Goal: Navigation & Orientation: Find specific page/section

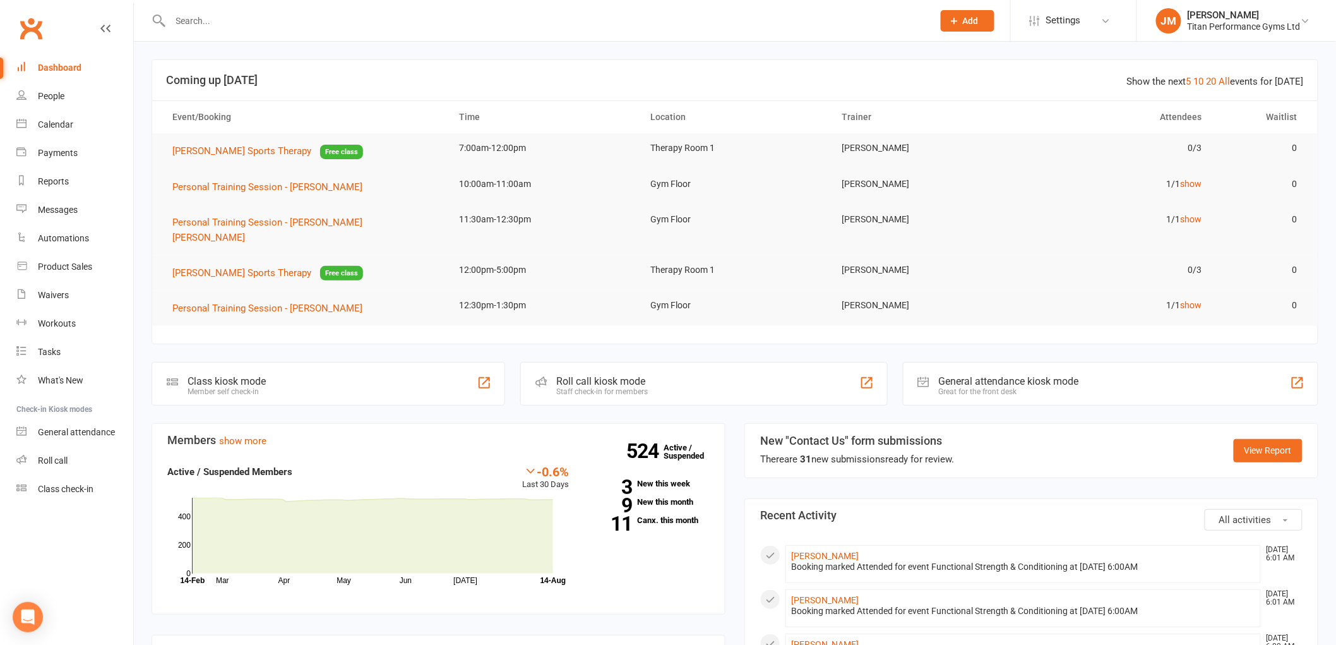
click at [818, 633] on li "[PERSON_NAME] [DATE] 6:00 AM Booking marked Attended for event Functional Stren…" at bounding box center [1023, 652] width 475 height 38
click at [816, 639] on link "[PERSON_NAME]" at bounding box center [825, 644] width 68 height 10
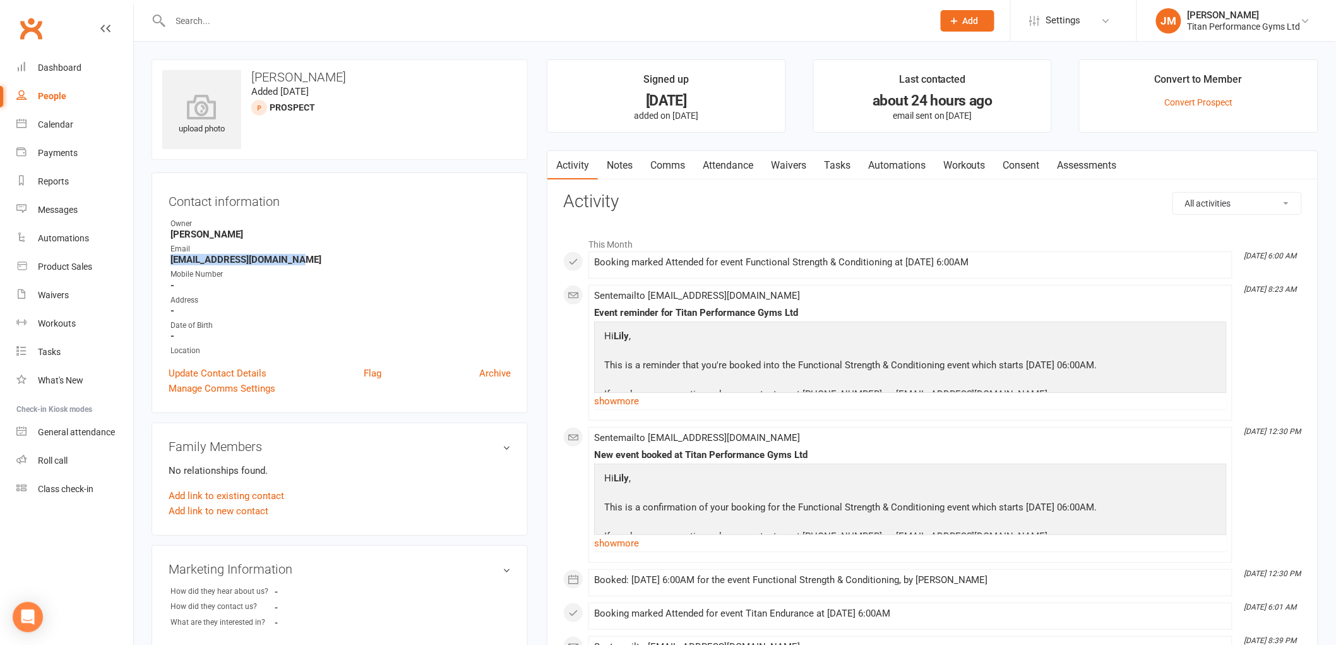
drag, startPoint x: 165, startPoint y: 260, endPoint x: 302, endPoint y: 263, distance: 136.4
click at [302, 263] on div "Contact information Owner [PERSON_NAME] Email [EMAIL_ADDRESS][DOMAIN_NAME] Mobi…" at bounding box center [340, 292] width 376 height 241
copy strong "[EMAIL_ADDRESS][DOMAIN_NAME]"
click at [93, 71] on link "Dashboard" at bounding box center [74, 68] width 117 height 28
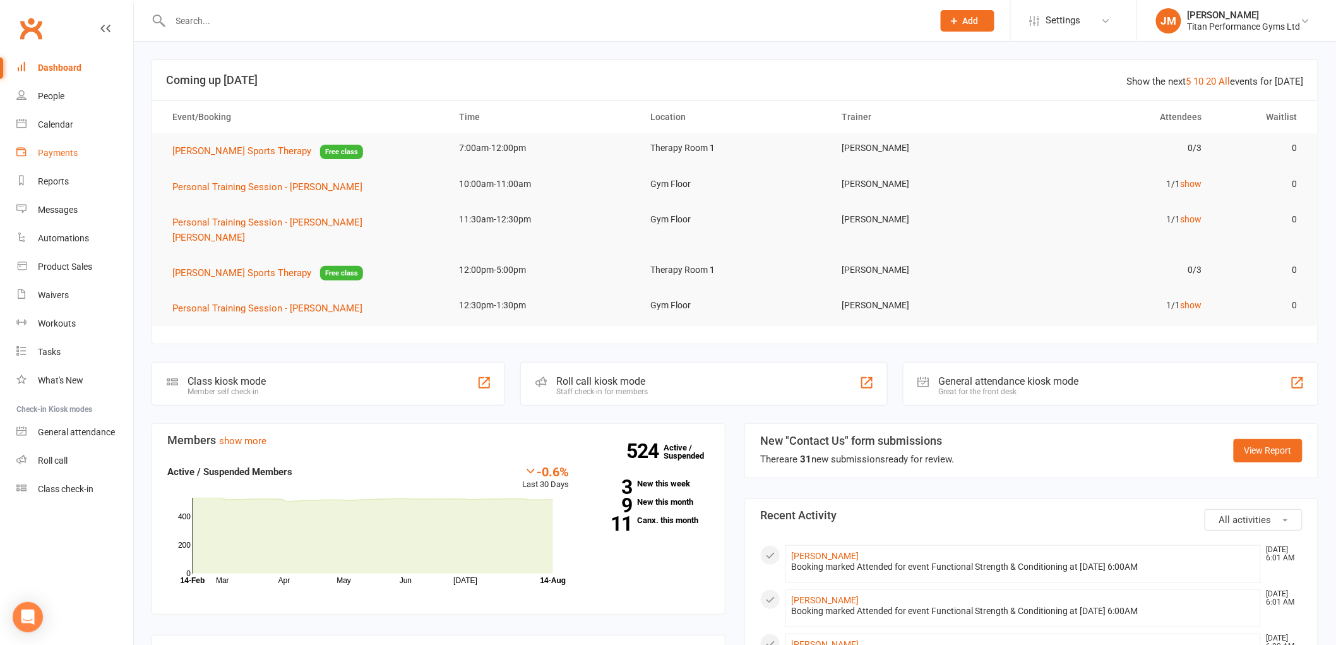
click at [85, 142] on link "Payments" at bounding box center [74, 153] width 117 height 28
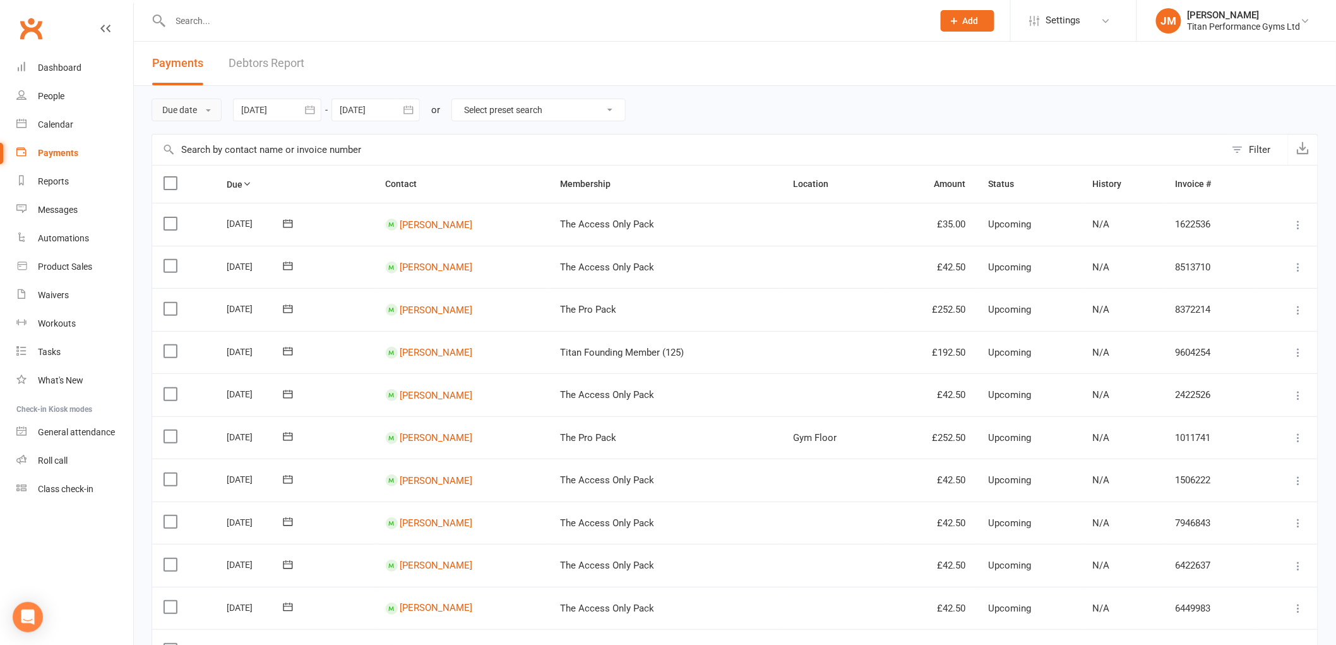
click at [179, 109] on button "Due date" at bounding box center [187, 110] width 70 height 23
click at [185, 180] on link "Date failed" at bounding box center [214, 188] width 125 height 25
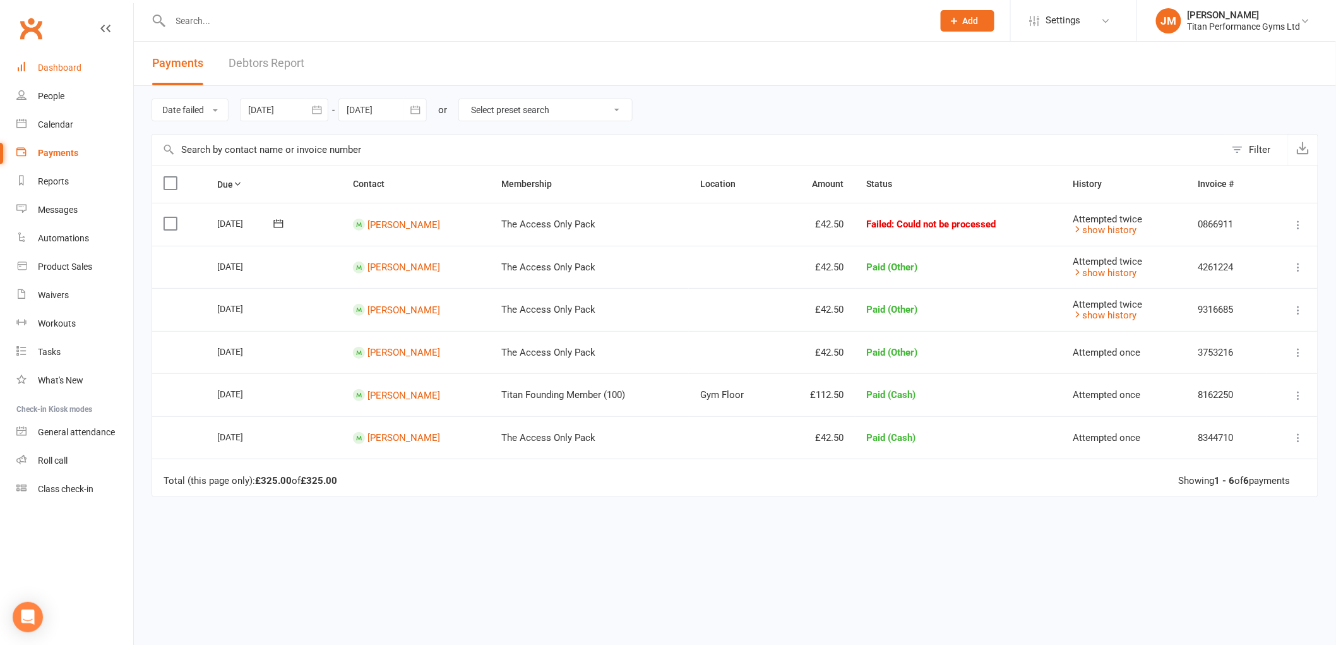
click at [83, 58] on link "Dashboard" at bounding box center [74, 68] width 117 height 28
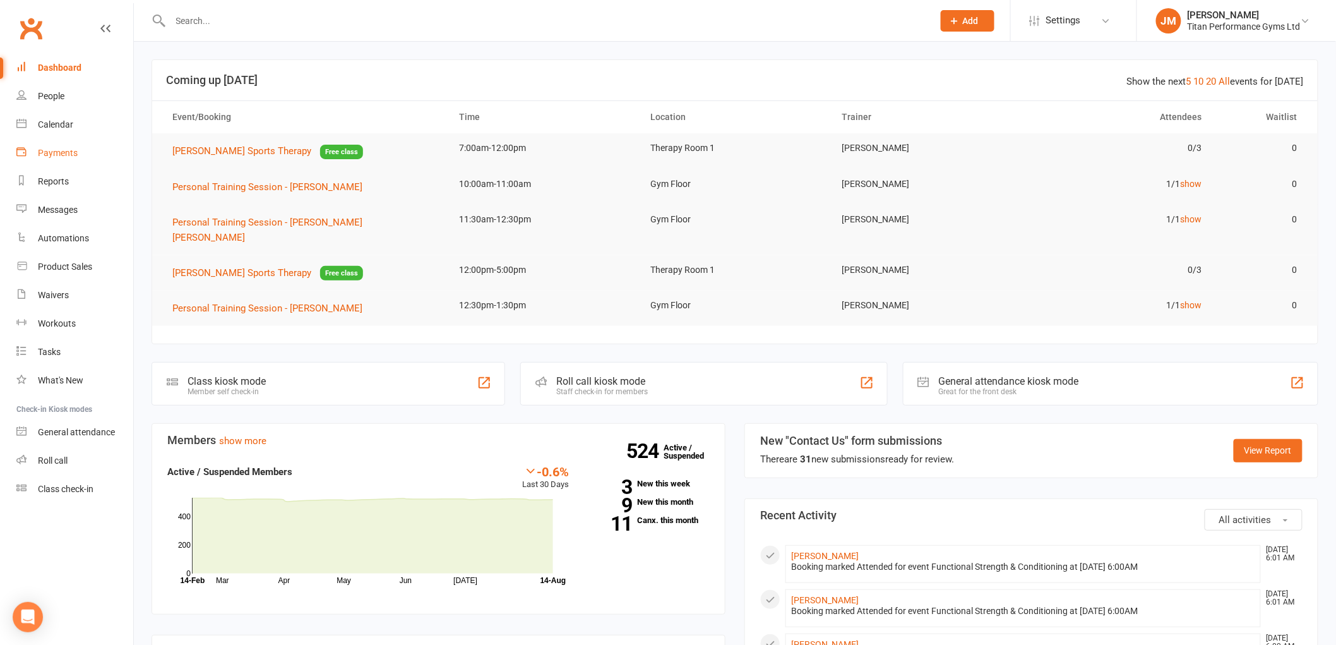
click at [45, 160] on link "Payments" at bounding box center [74, 153] width 117 height 28
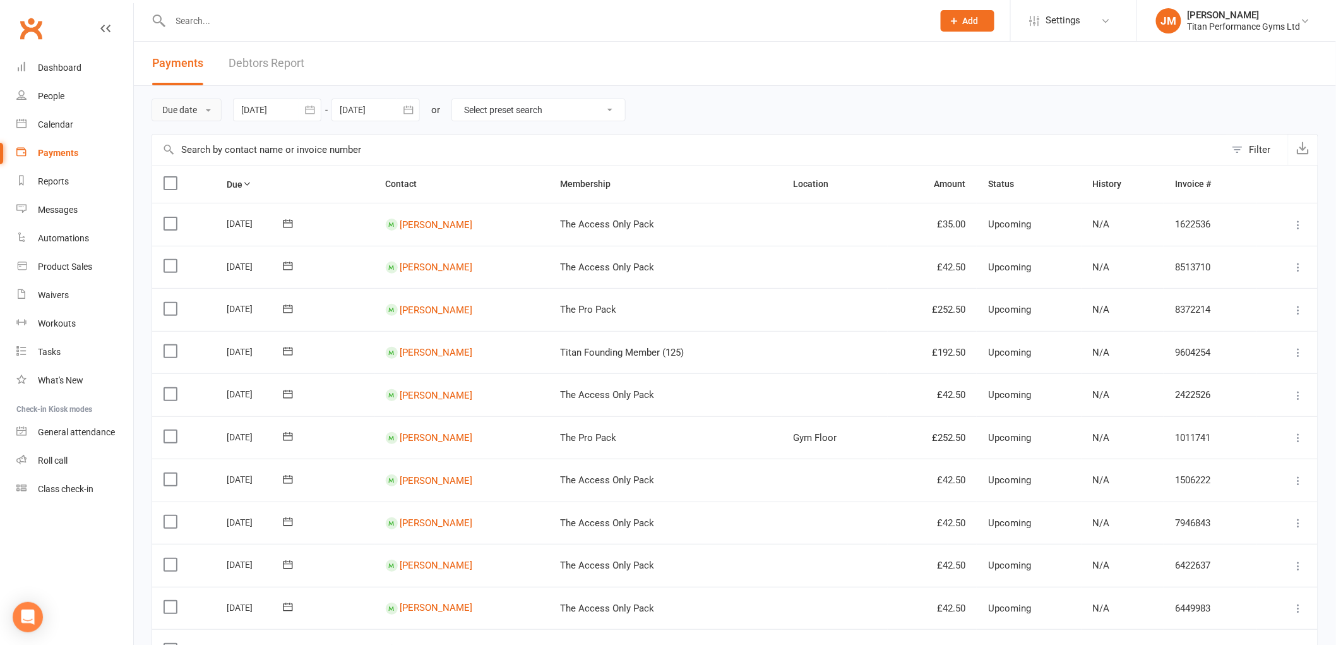
click at [165, 107] on button "Due date" at bounding box center [187, 110] width 70 height 23
click at [188, 191] on link "Date failed" at bounding box center [214, 188] width 125 height 25
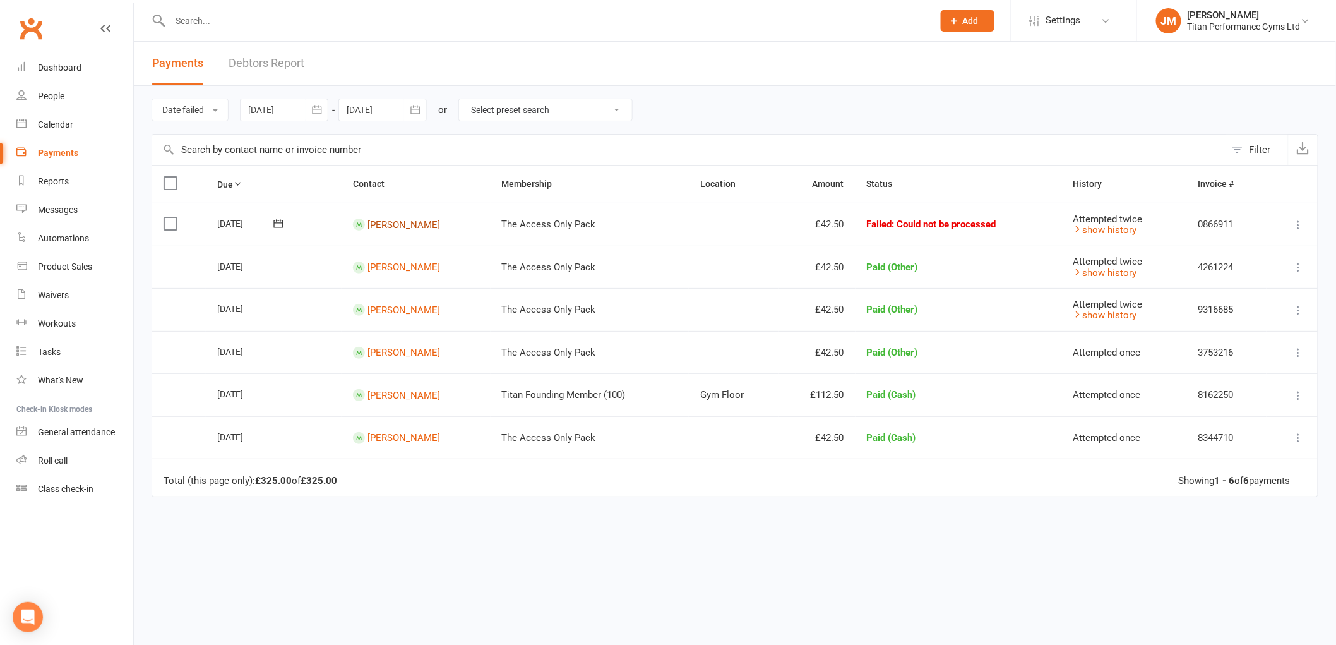
click at [413, 227] on link "[PERSON_NAME]" at bounding box center [404, 223] width 73 height 11
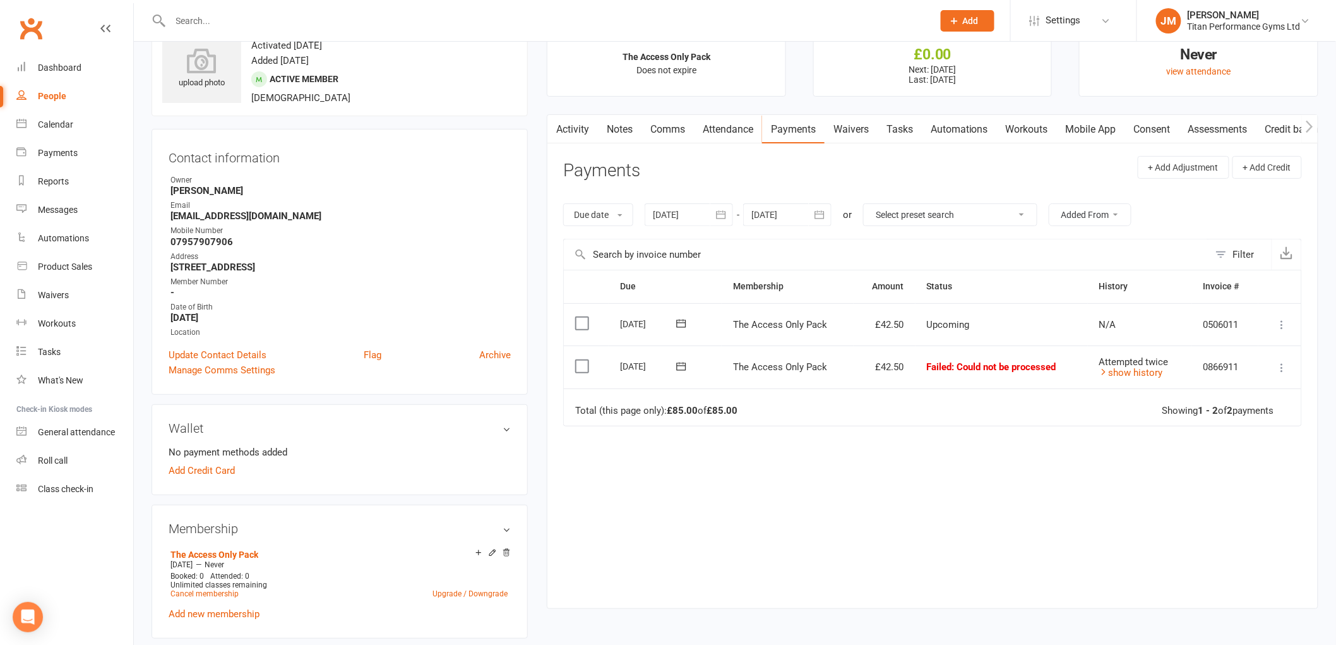
scroll to position [70, 0]
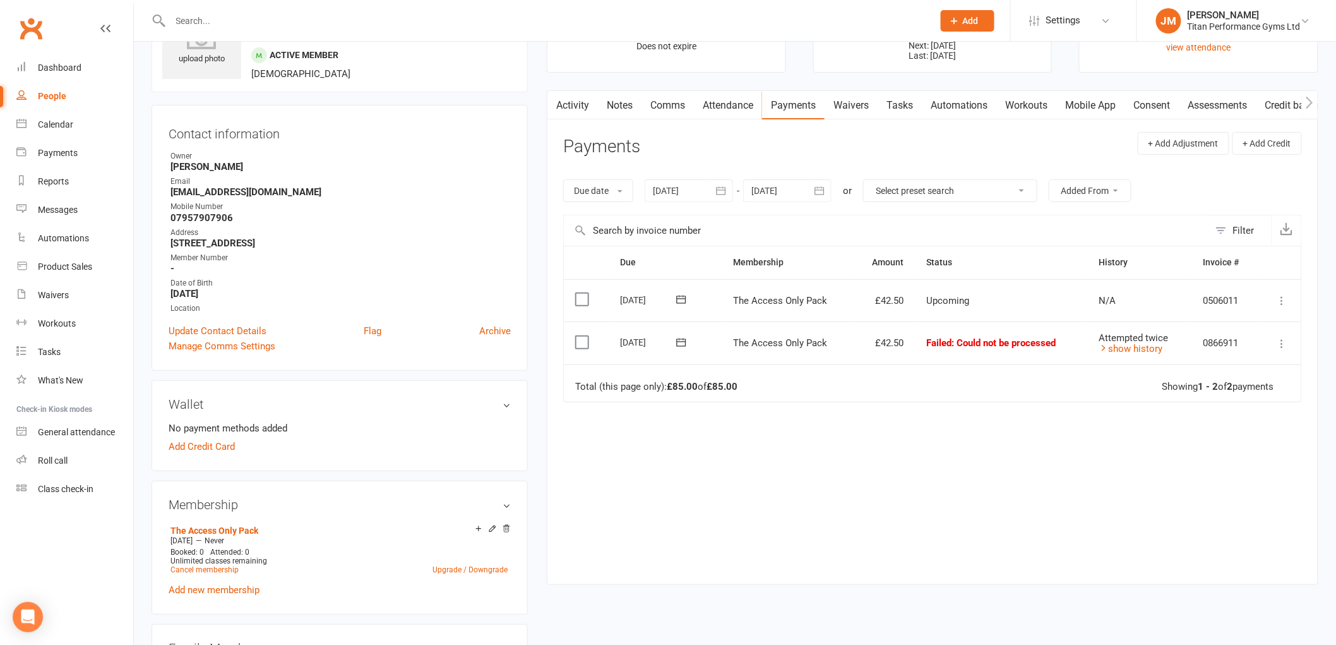
click at [838, 107] on link "Waivers" at bounding box center [851, 105] width 53 height 29
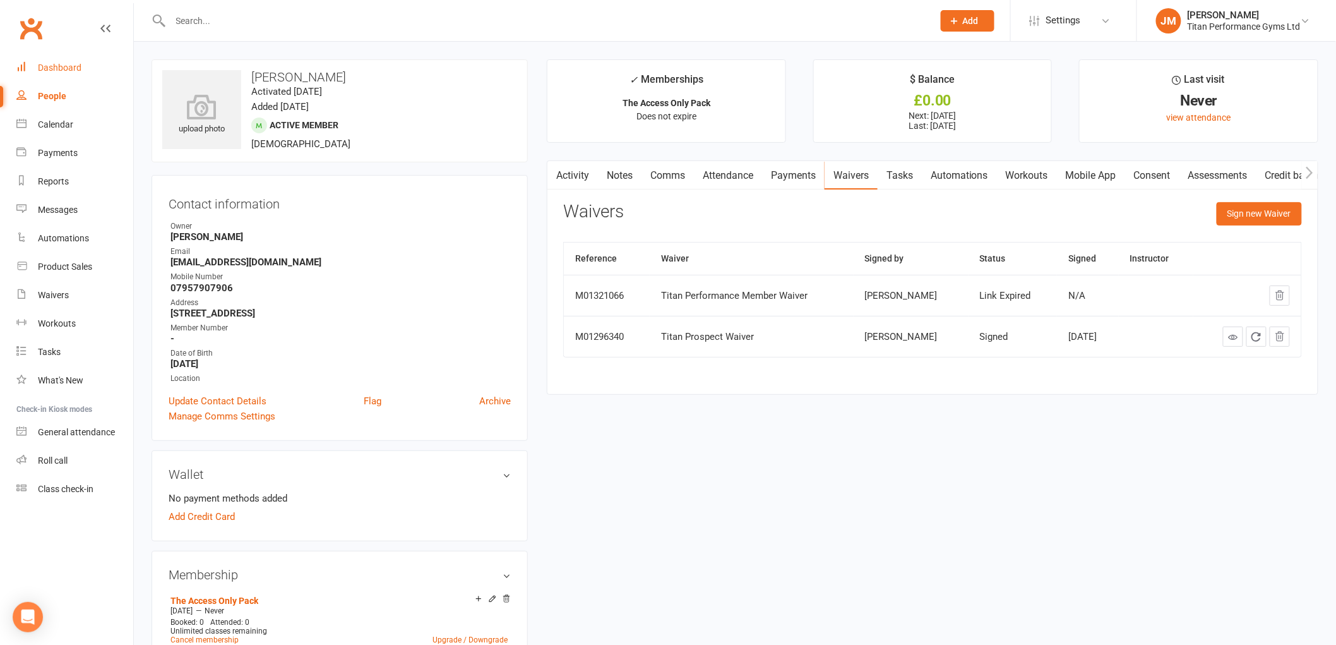
click at [42, 54] on link "Dashboard" at bounding box center [74, 68] width 117 height 28
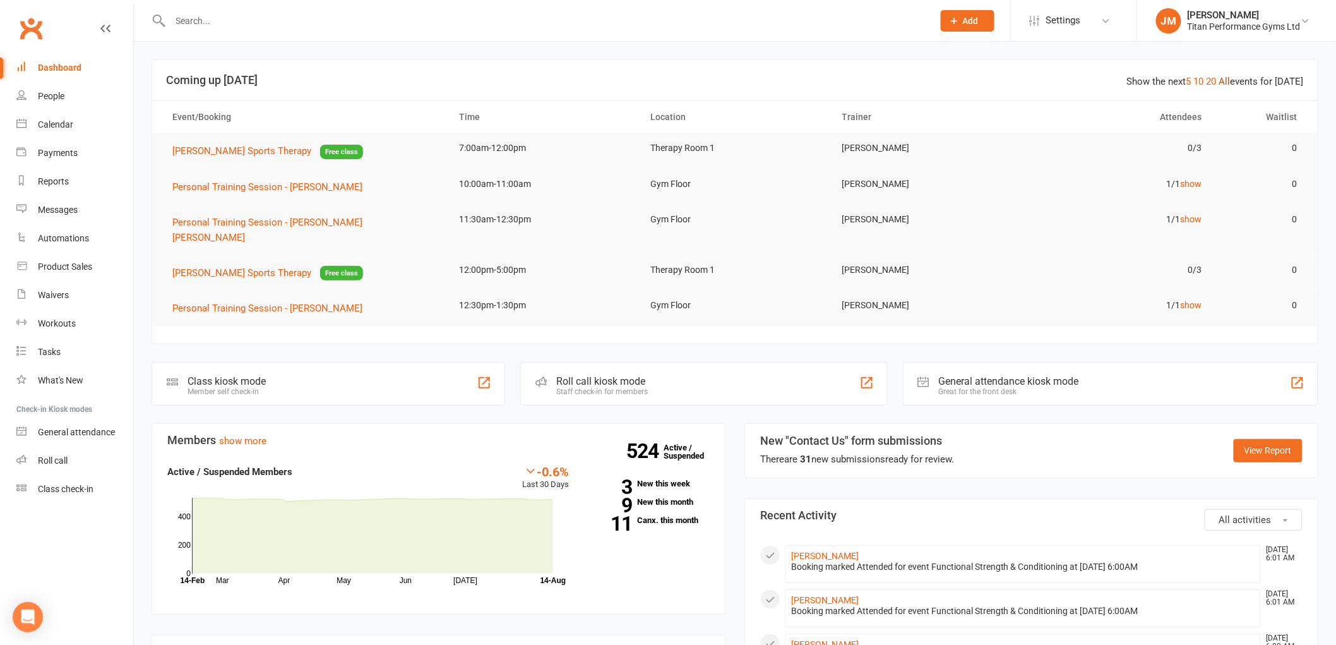
click at [1227, 84] on link "All" at bounding box center [1224, 81] width 11 height 11
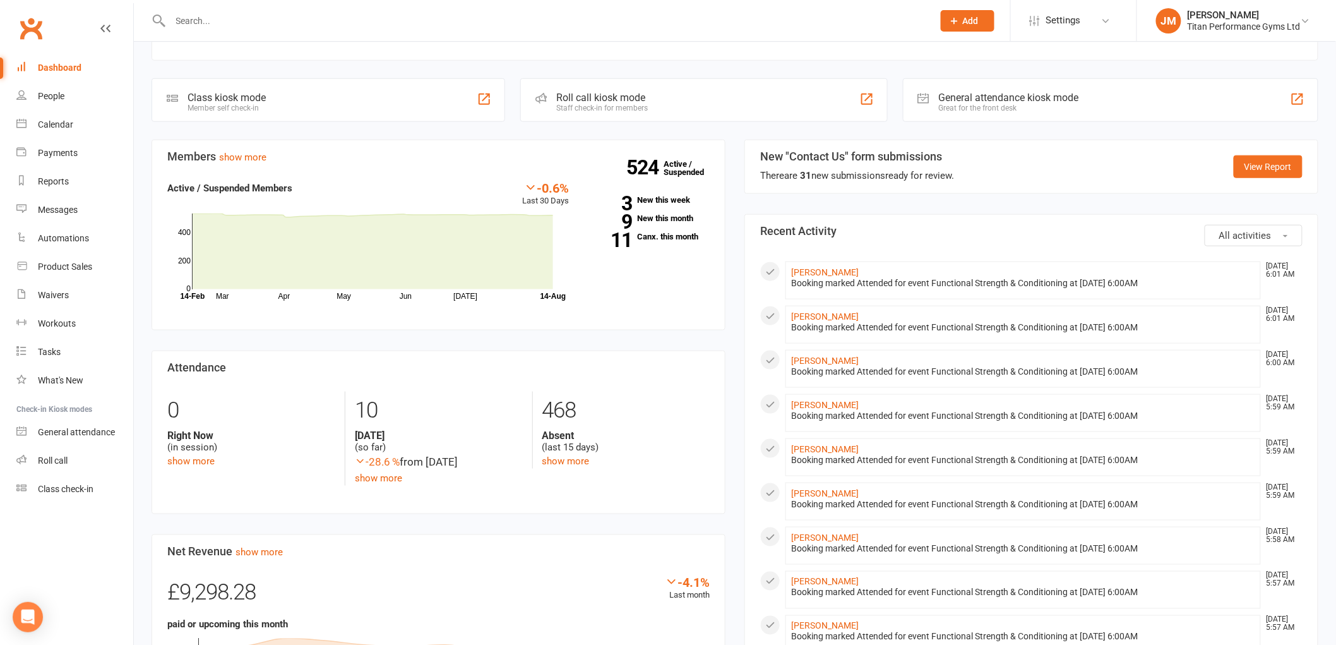
scroll to position [631, 0]
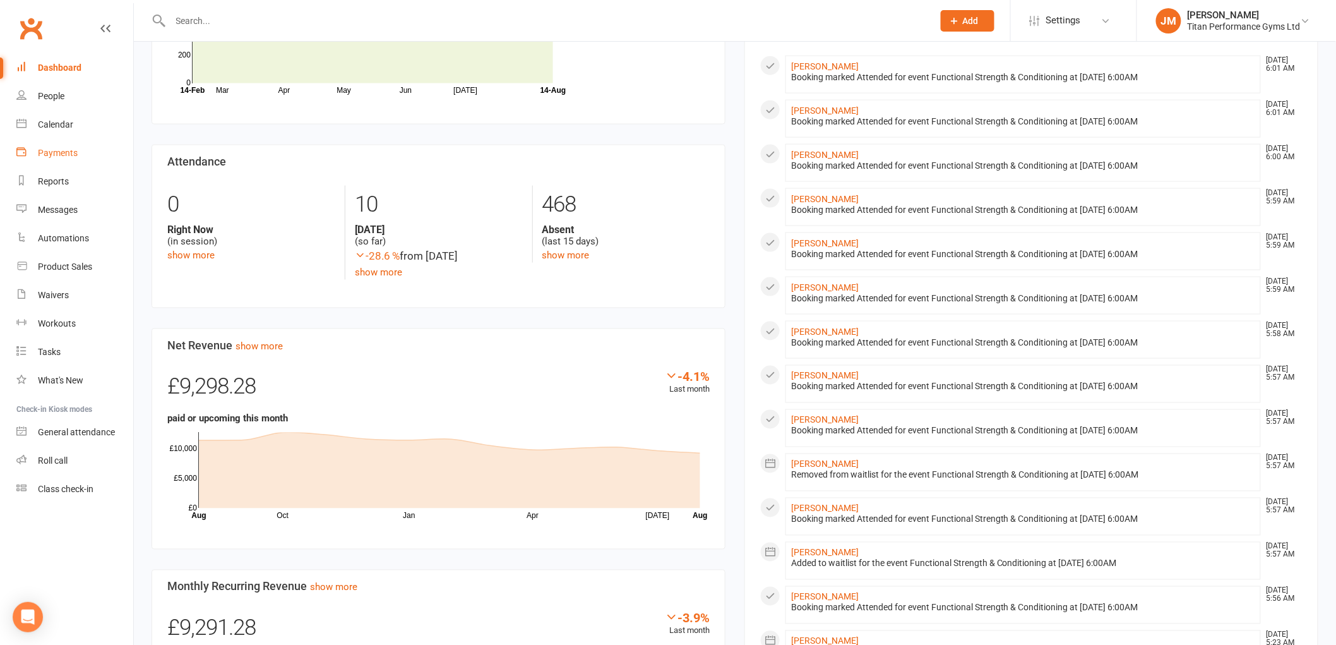
click at [79, 140] on link "Payments" at bounding box center [74, 153] width 117 height 28
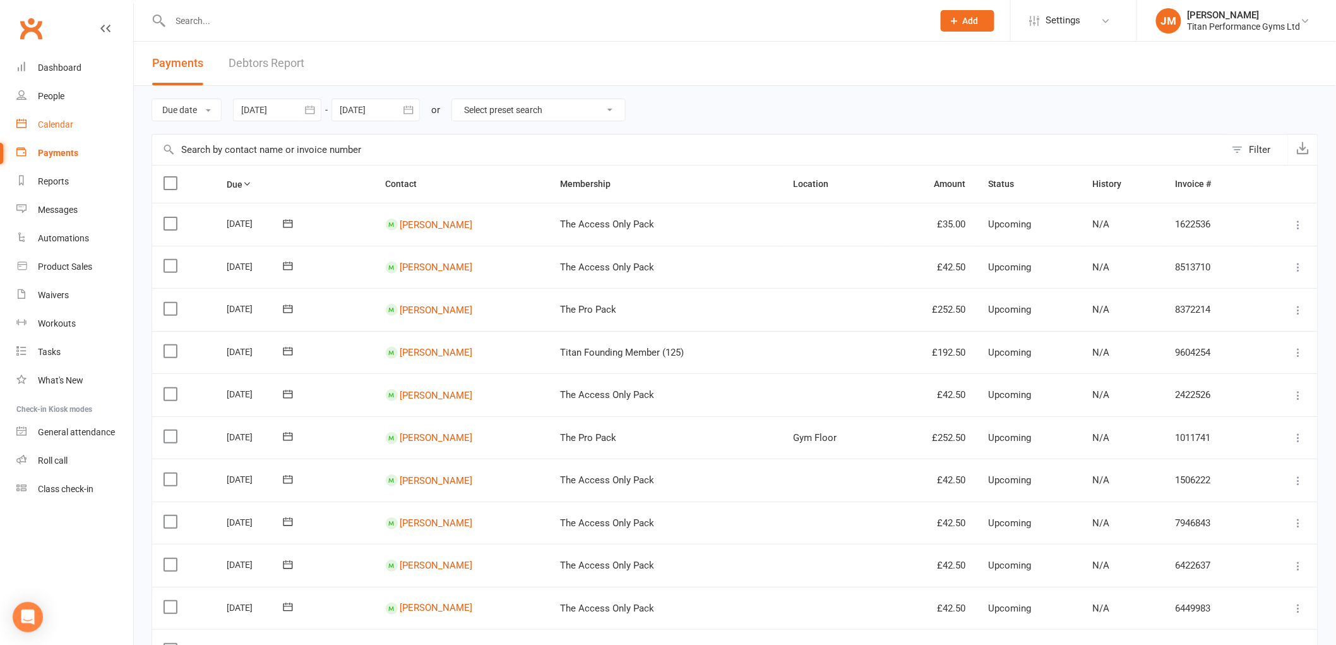
click at [56, 121] on div "Calendar" at bounding box center [55, 124] width 35 height 10
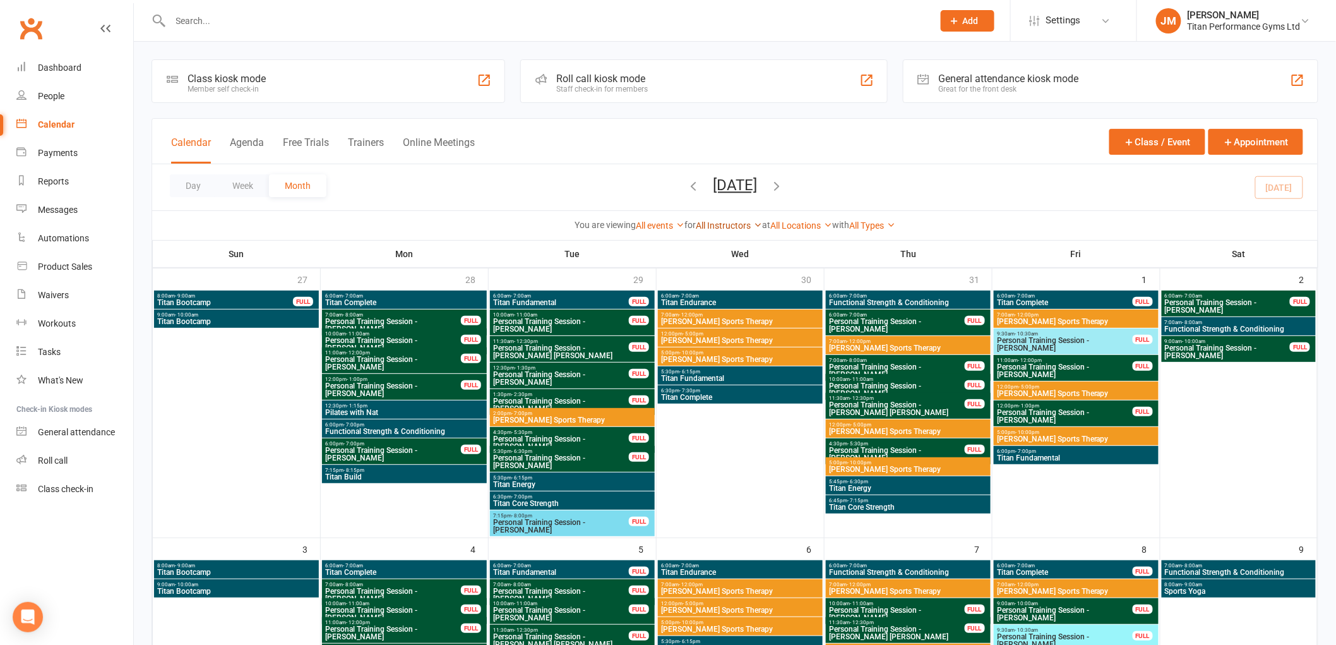
click at [721, 221] on link "All Instructors" at bounding box center [729, 225] width 66 height 10
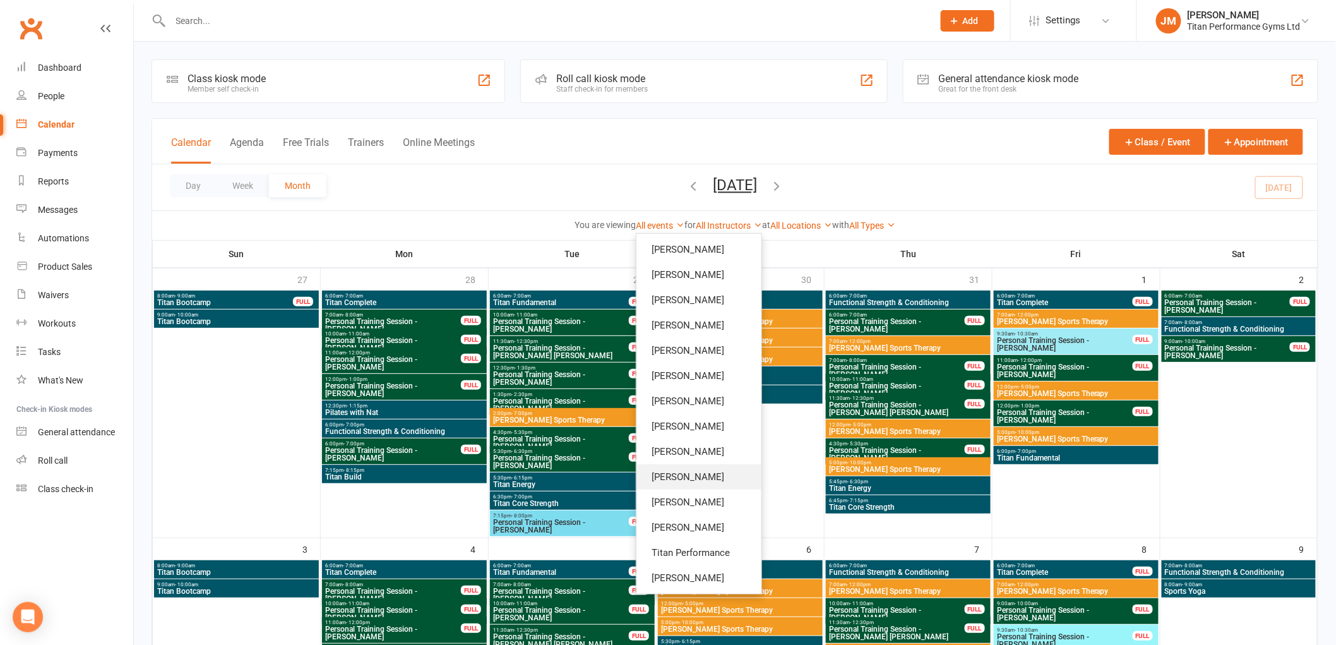
click at [684, 470] on link "[PERSON_NAME]" at bounding box center [699, 476] width 125 height 25
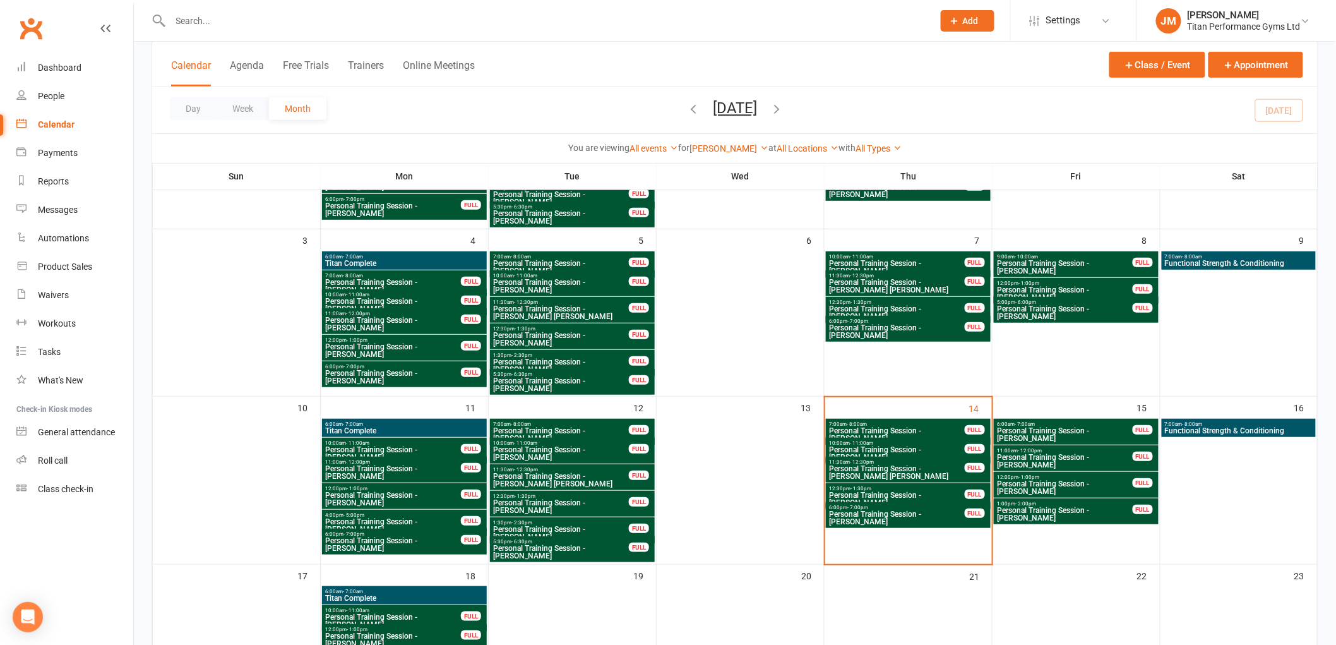
scroll to position [350, 0]
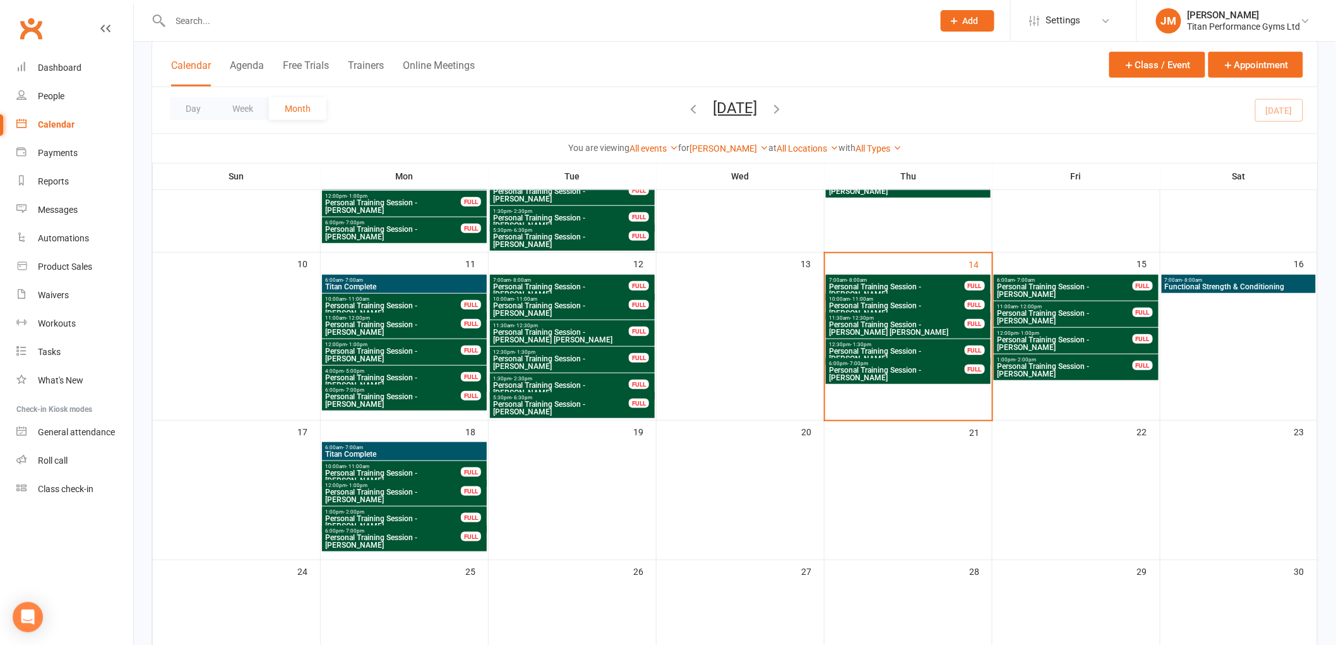
click at [1171, 285] on span "Functional Strength & Conditioning" at bounding box center [1238, 287] width 149 height 8
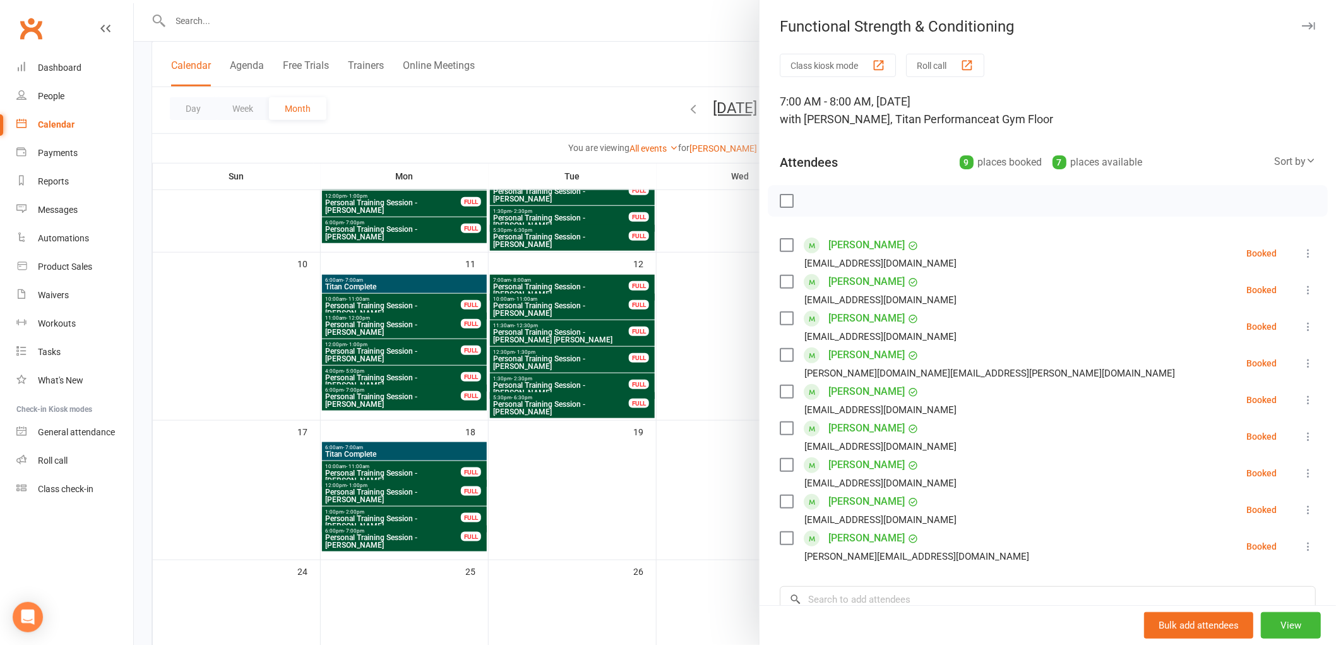
click at [701, 462] on div at bounding box center [735, 322] width 1202 height 645
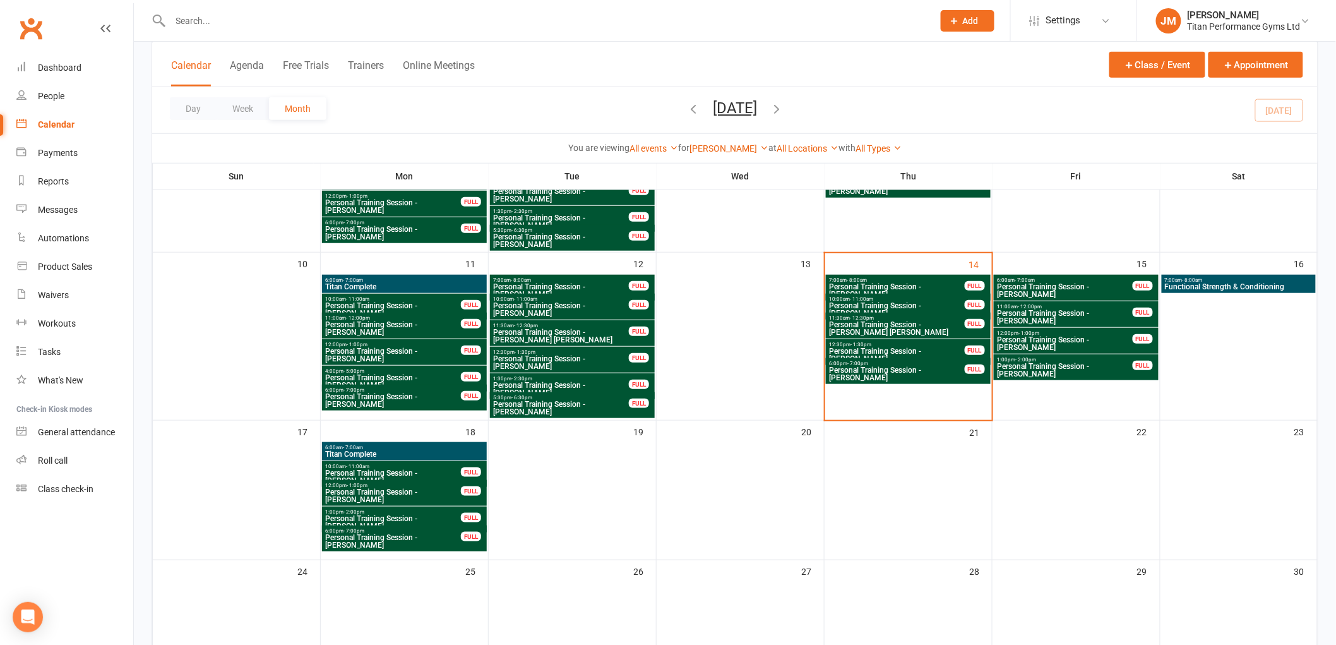
click at [443, 453] on span "Titan Complete" at bounding box center [405, 454] width 160 height 8
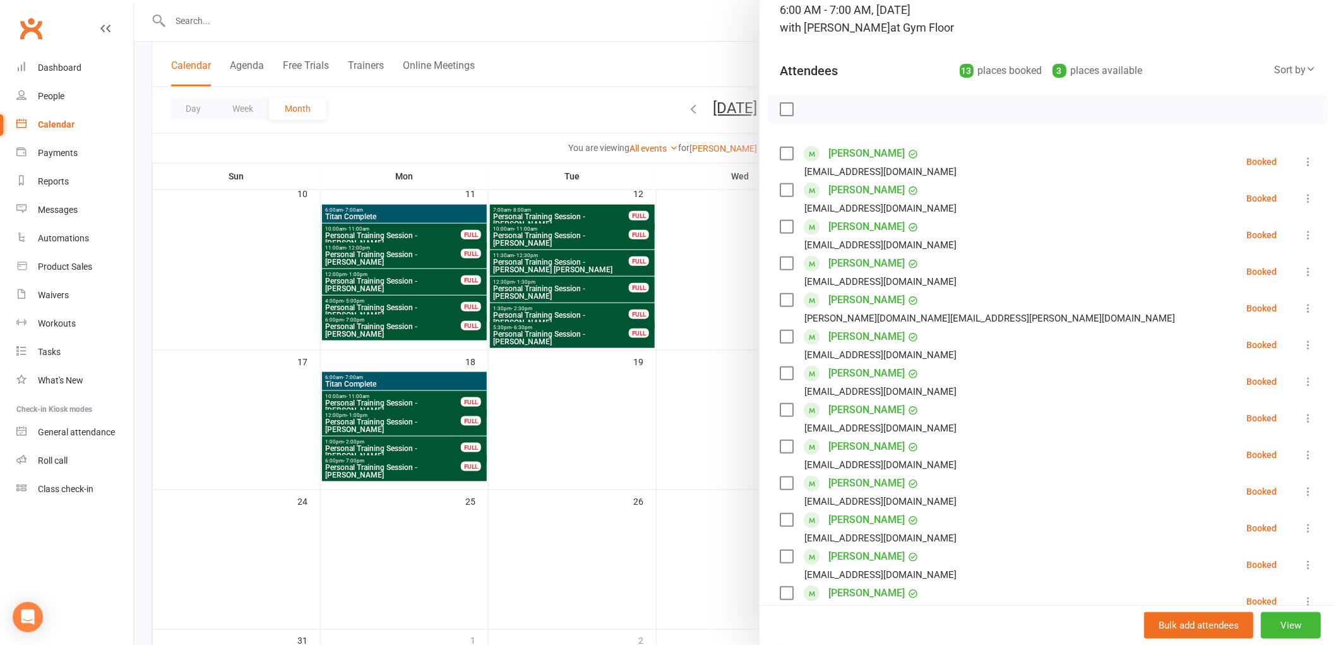
scroll to position [0, 0]
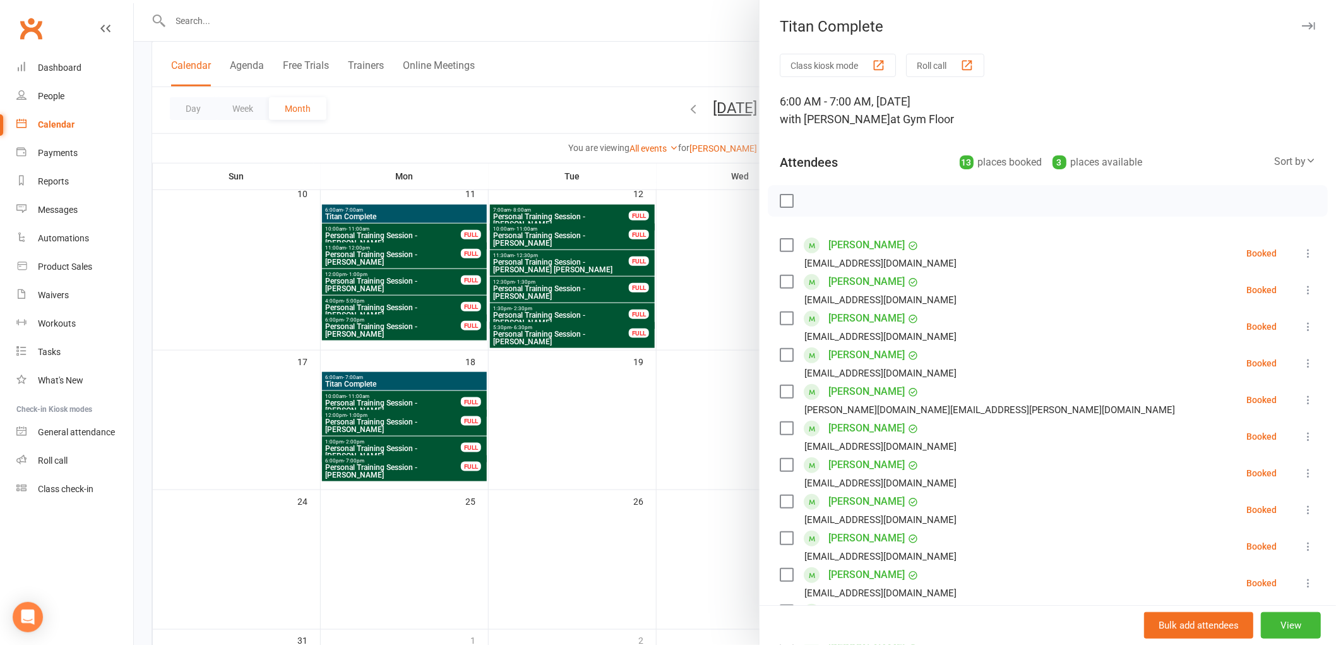
click at [455, 385] on div at bounding box center [735, 322] width 1202 height 645
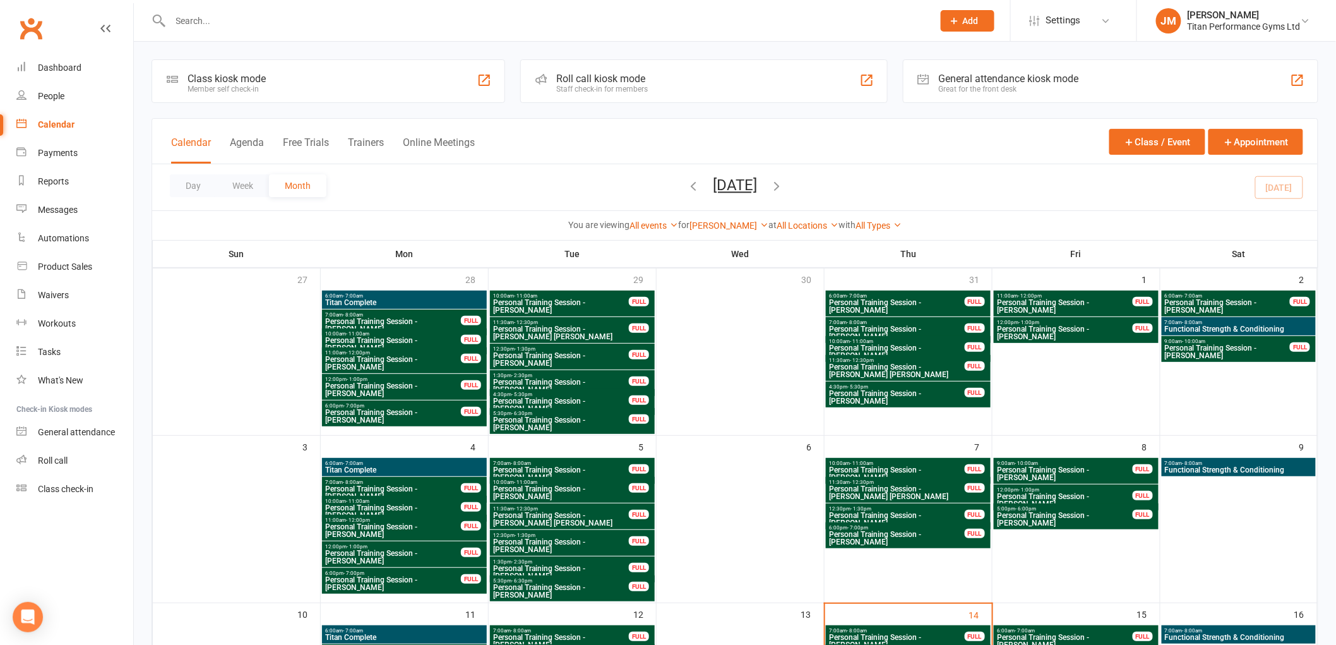
click at [686, 191] on icon "button" at bounding box center [693, 186] width 14 height 14
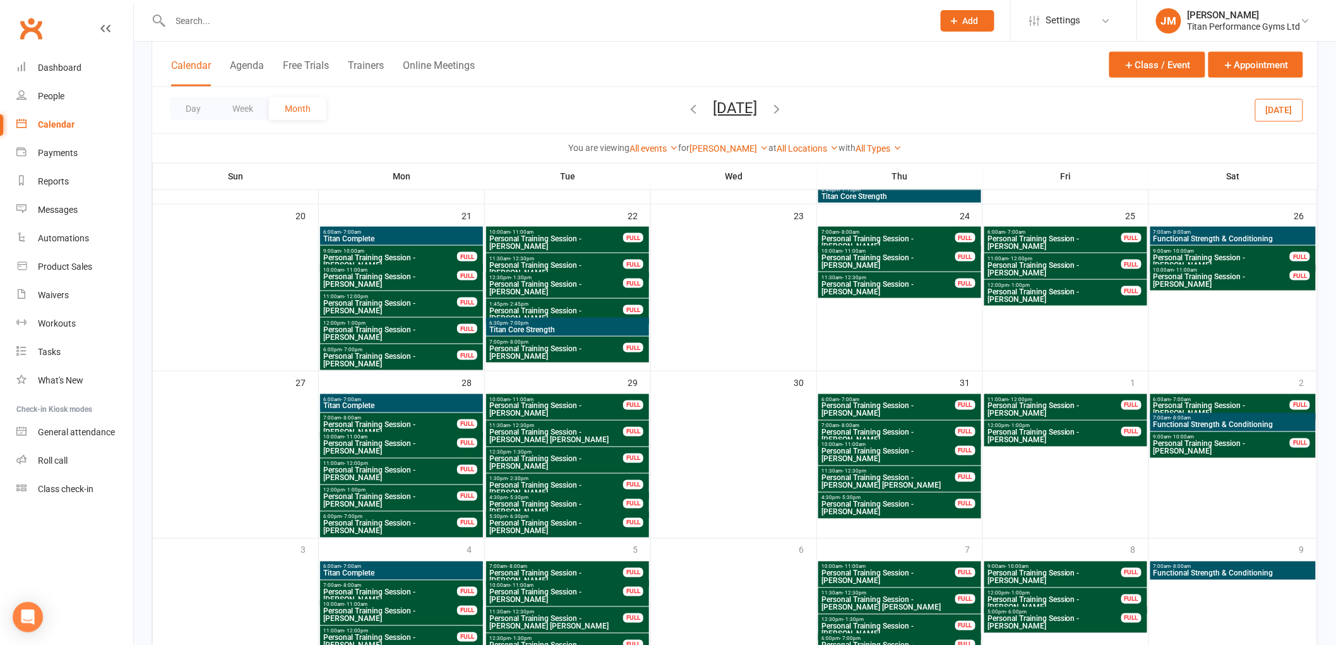
scroll to position [484, 0]
